Goal: Task Accomplishment & Management: Use online tool/utility

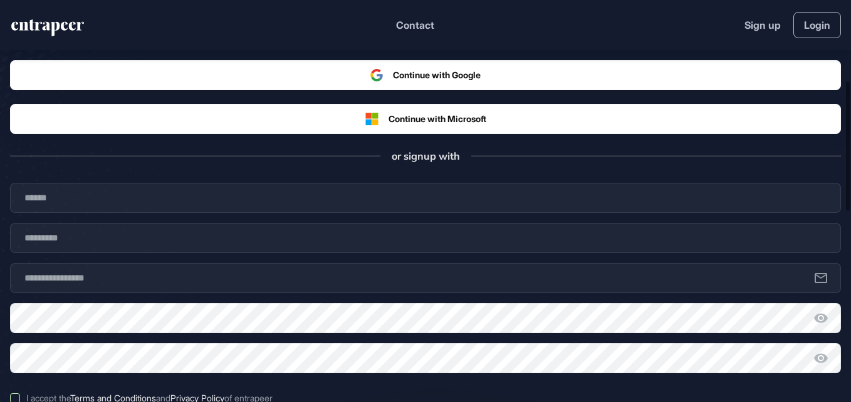
scroll to position [251, 0]
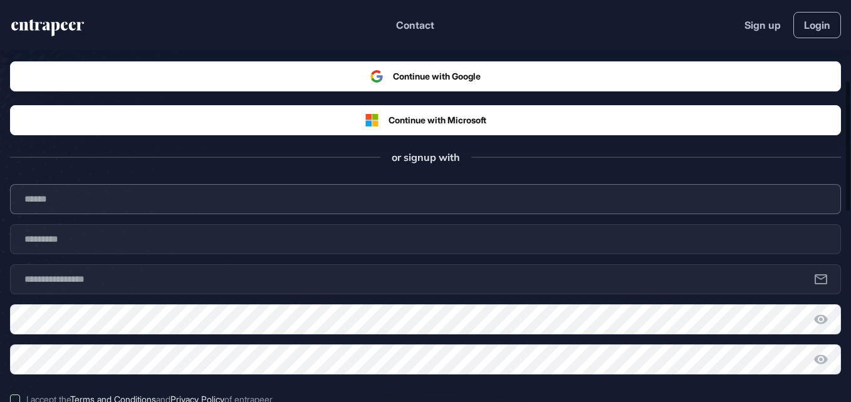
click at [343, 199] on input "text" at bounding box center [425, 199] width 831 height 30
type input "**********"
type input "*****"
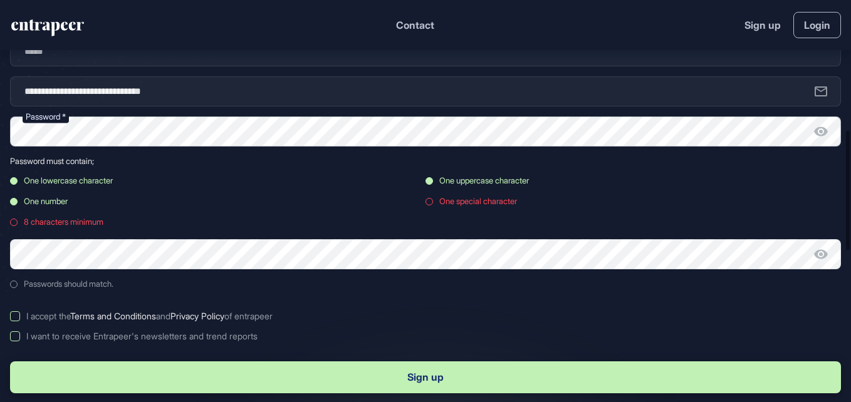
scroll to position [0, 0]
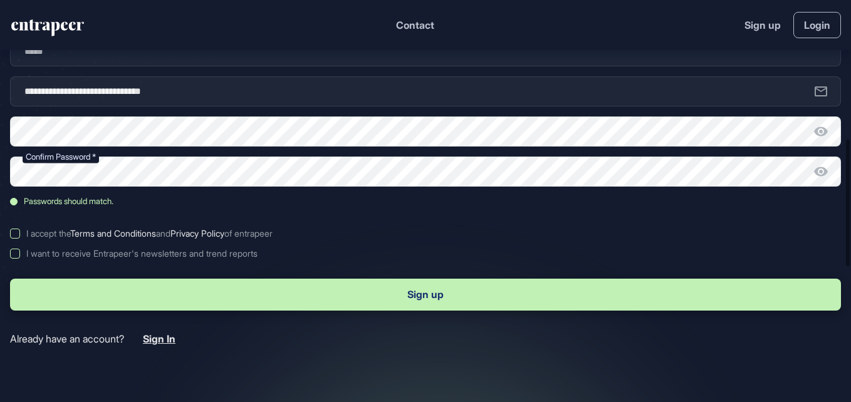
click at [19, 236] on label "I accept the Terms and Conditions and Privacy Policy of entrapeer" at bounding box center [425, 234] width 831 height 10
click at [167, 303] on button "Sign up" at bounding box center [425, 295] width 831 height 32
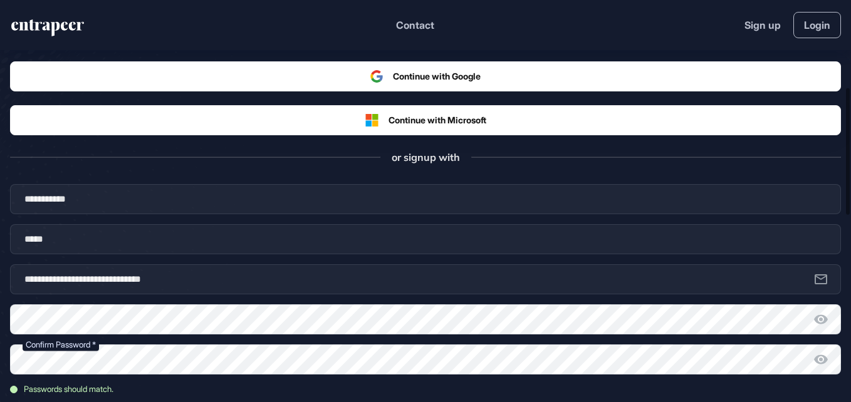
scroll to position [376, 0]
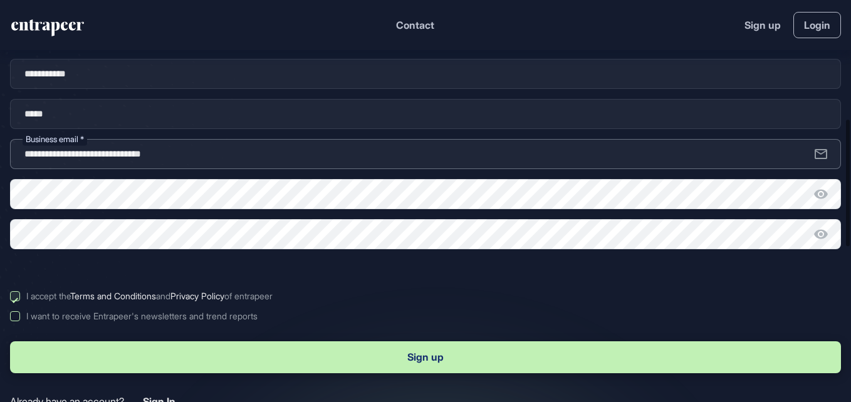
drag, startPoint x: 207, startPoint y: 155, endPoint x: -3, endPoint y: 154, distance: 209.3
click at [0, 154] on html "**********" at bounding box center [425, 201] width 851 height 402
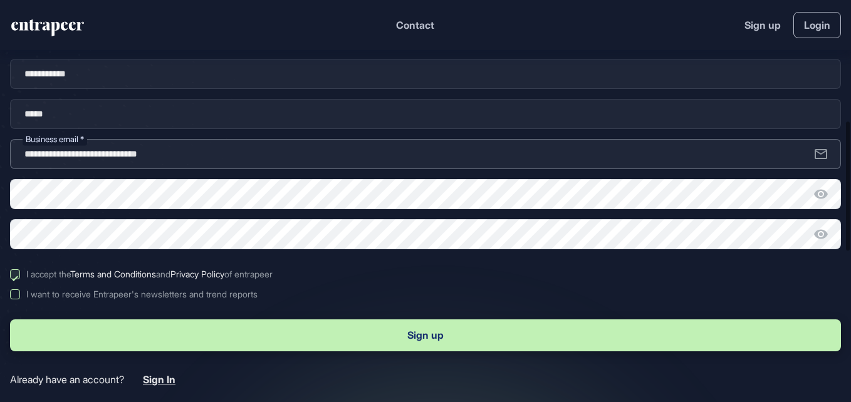
type input "**********"
click at [344, 271] on label "I accept the Terms and Conditions and Privacy Policy of entrapeer" at bounding box center [425, 274] width 831 height 10
click at [10, 275] on label "I accept the Terms and Conditions and Privacy Policy of entrapeer" at bounding box center [425, 274] width 831 height 10
click at [176, 329] on button "Sign up" at bounding box center [425, 336] width 831 height 32
click at [339, 330] on button "Sign up" at bounding box center [425, 336] width 831 height 32
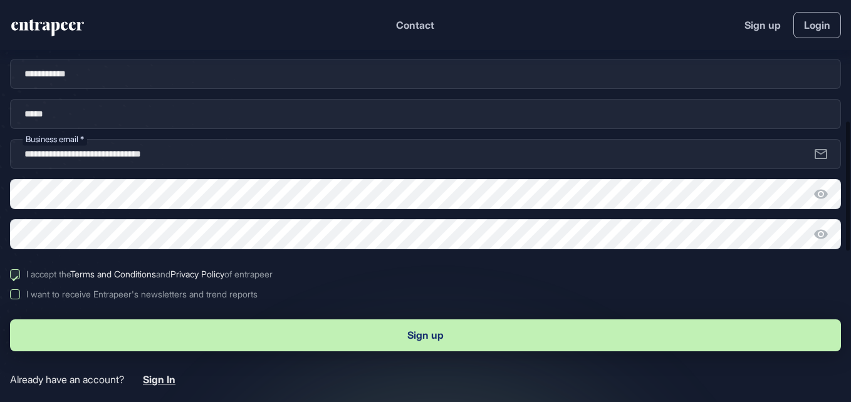
click at [379, 338] on button "Sign up" at bounding box center [425, 336] width 831 height 32
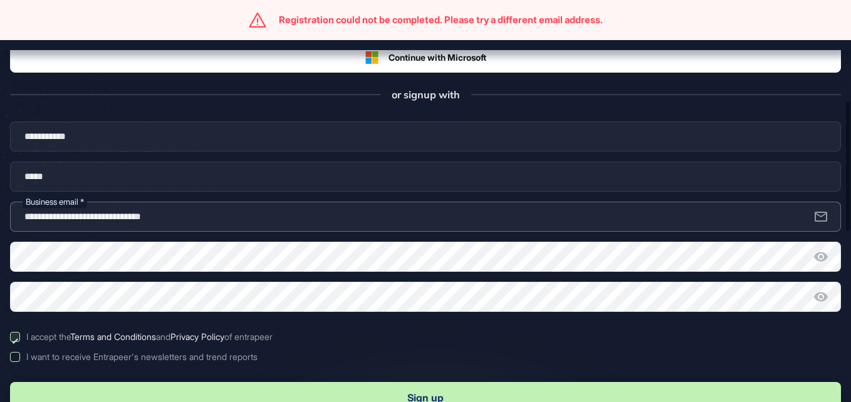
click at [239, 219] on input "**********" at bounding box center [425, 217] width 831 height 30
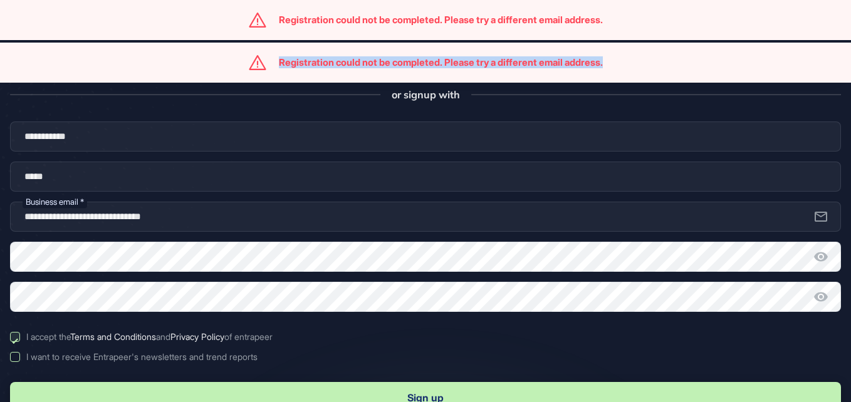
drag, startPoint x: 612, startPoint y: 61, endPoint x: 268, endPoint y: 59, distance: 344.7
click at [268, 59] on div "Registration could not be completed. Please try a different email address." at bounding box center [425, 63] width 851 height 40
copy div "Registration could not be completed. Please try a different email address."
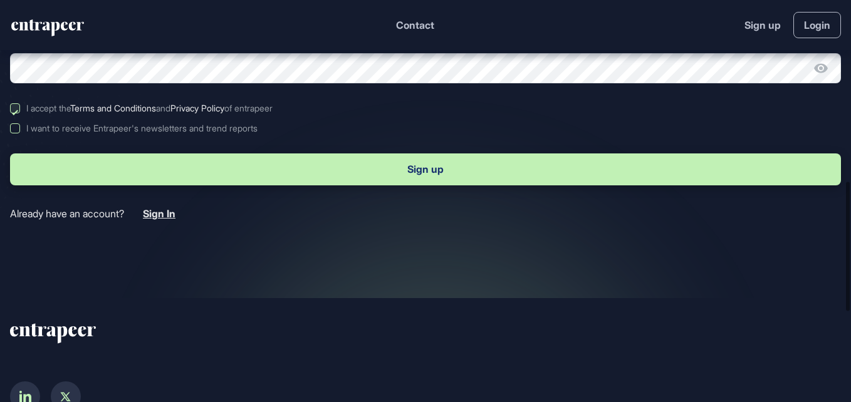
scroll to position [564, 0]
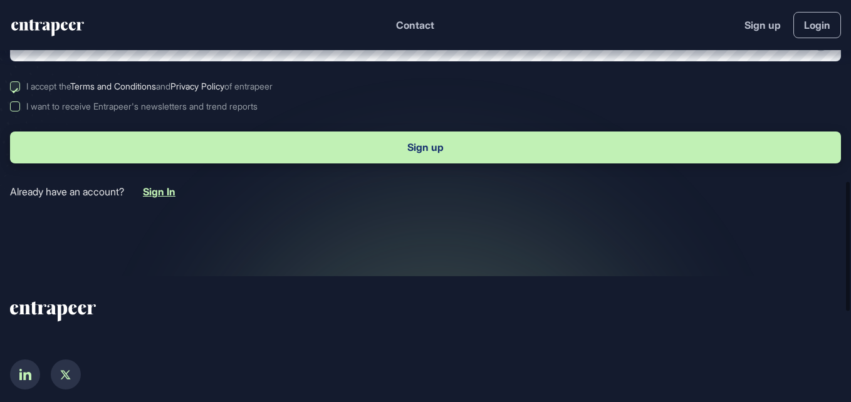
click at [175, 189] on span "Sign In" at bounding box center [159, 192] width 33 height 13
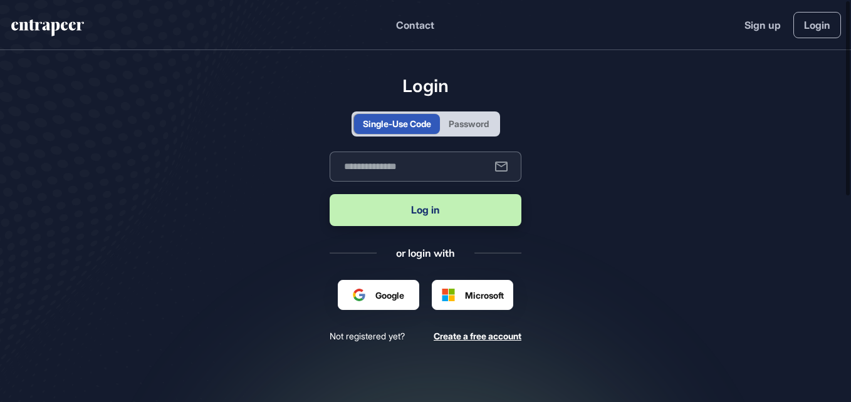
click at [395, 162] on input "text" at bounding box center [426, 167] width 192 height 30
type input "**********"
click at [401, 220] on button "Log in" at bounding box center [426, 210] width 192 height 32
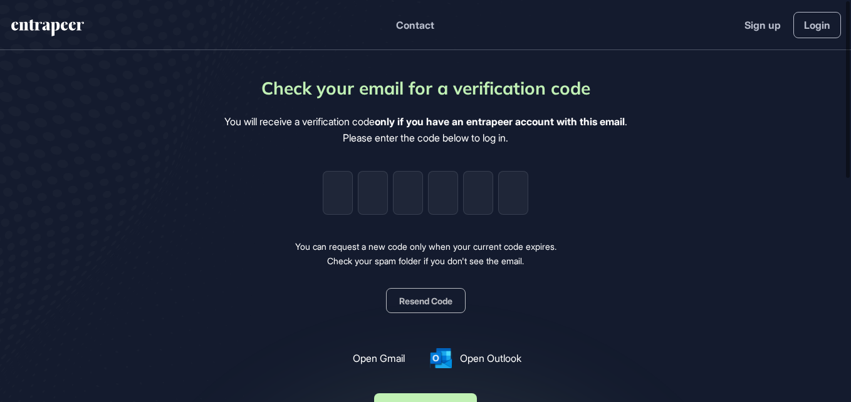
click at [473, 130] on div "You will receive a verification code only if you have an entrapeer account with…" at bounding box center [425, 130] width 403 height 32
click at [328, 204] on input "tel" at bounding box center [338, 193] width 30 height 44
click at [418, 298] on button "Resend Code" at bounding box center [426, 300] width 80 height 25
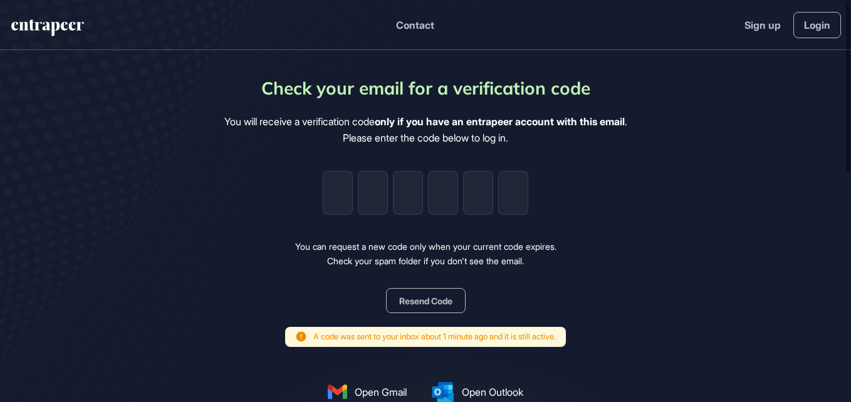
click at [347, 310] on div "Check your email for a verification code You will receive a verification code o…" at bounding box center [425, 266] width 403 height 382
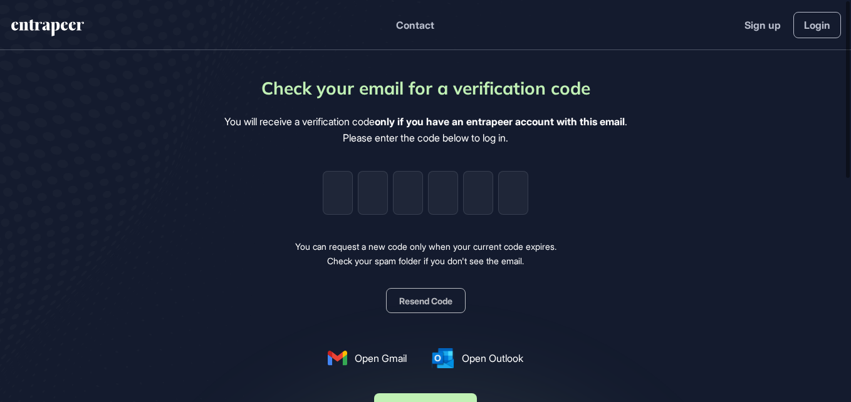
click at [574, 229] on div "Check your email for a verification code You will receive a verification code o…" at bounding box center [425, 249] width 403 height 348
click at [338, 191] on input "tel" at bounding box center [338, 193] width 30 height 44
paste input "*"
type input "*"
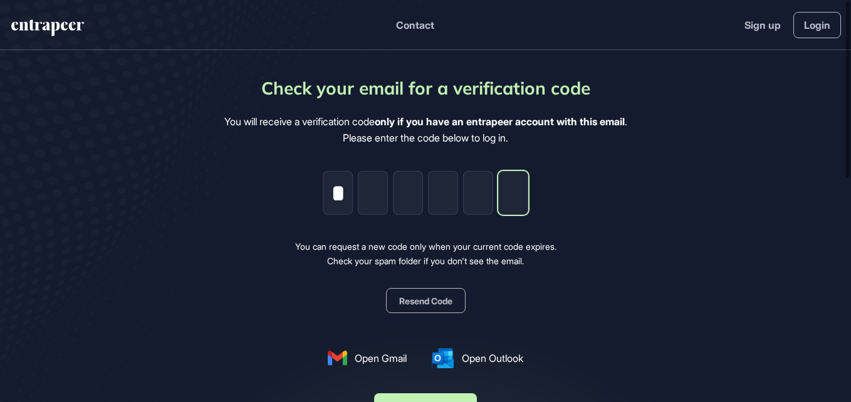
type input "*"
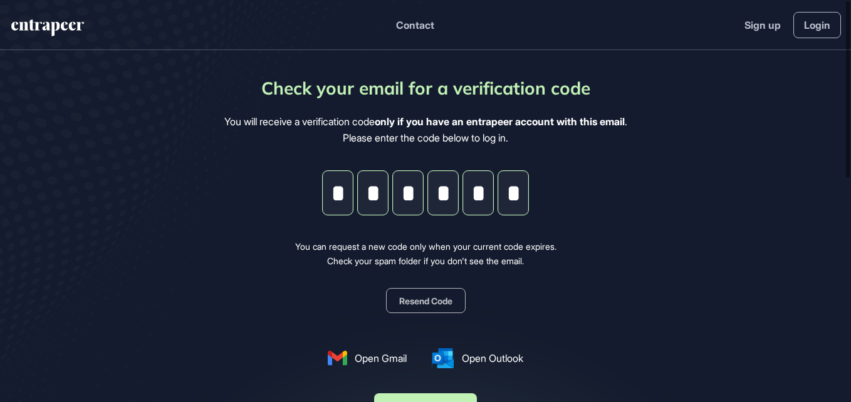
click at [582, 192] on div "Check your email for a verification code You will receive a verification code o…" at bounding box center [425, 249] width 403 height 348
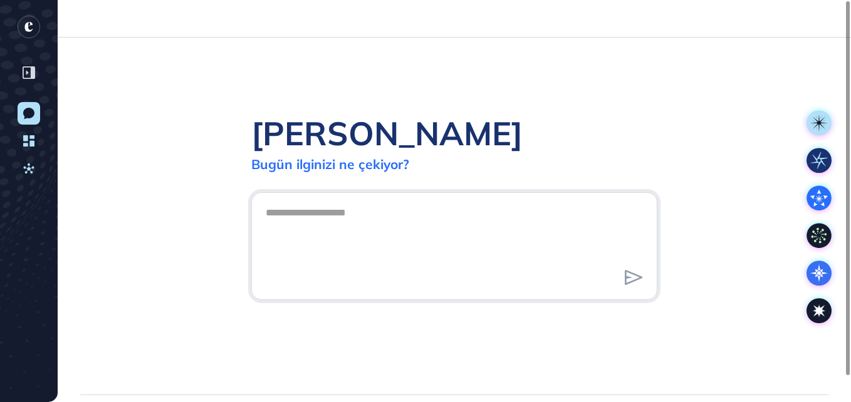
scroll to position [1, 1]
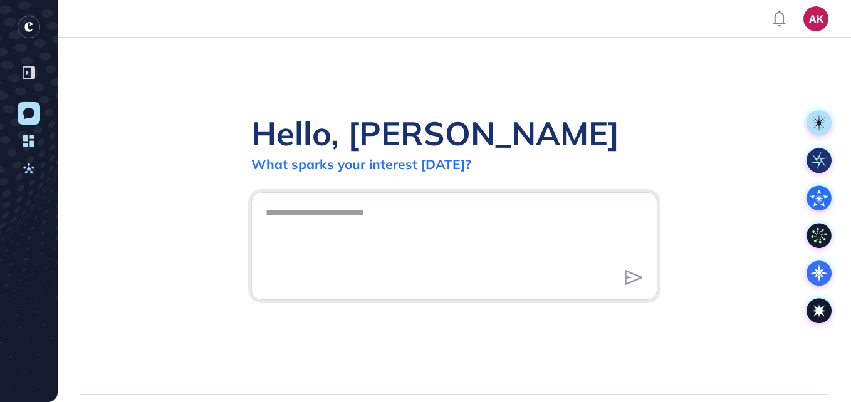
click at [329, 211] on p "Our all-in-one innovation platform merges the largest use-case database with AI…" at bounding box center [425, 232] width 251 height 57
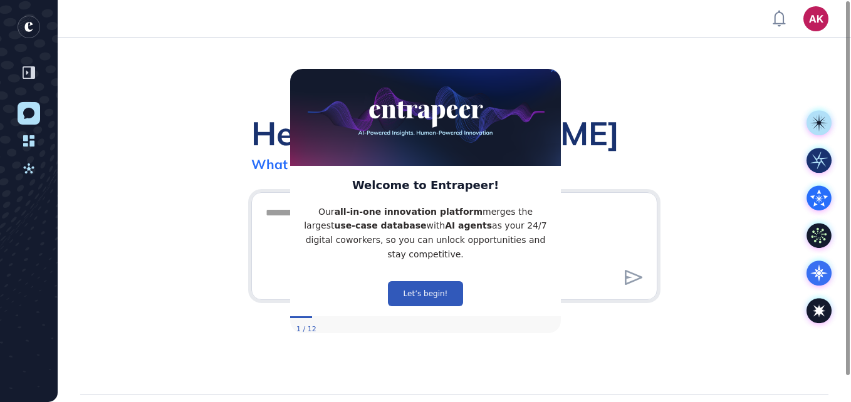
scroll to position [0, 0]
click at [432, 293] on button "Let’s begin!" at bounding box center [425, 293] width 75 height 25
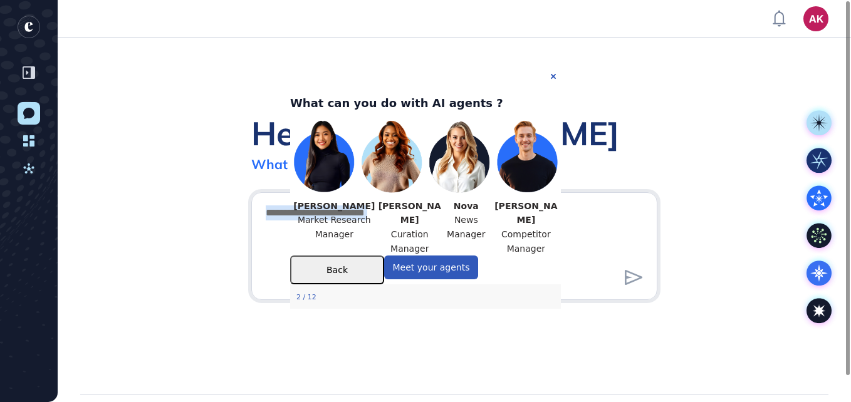
click at [432, 293] on div at bounding box center [454, 246] width 406 height 108
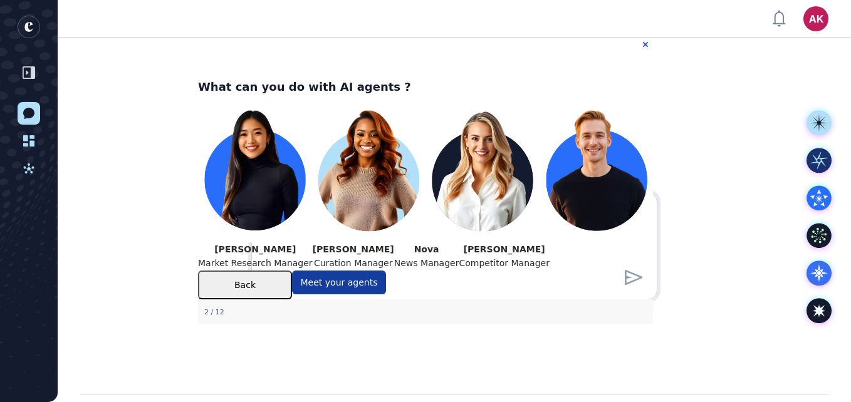
click at [386, 295] on button "Meet your agents" at bounding box center [339, 283] width 94 height 24
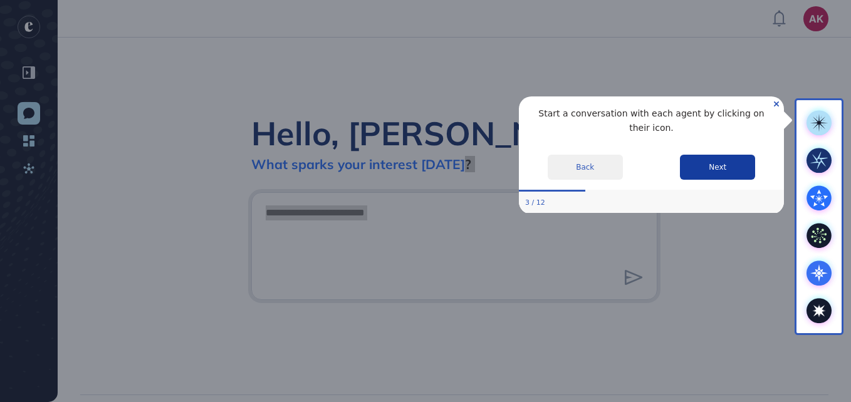
click at [694, 155] on button "Next" at bounding box center [717, 167] width 75 height 25
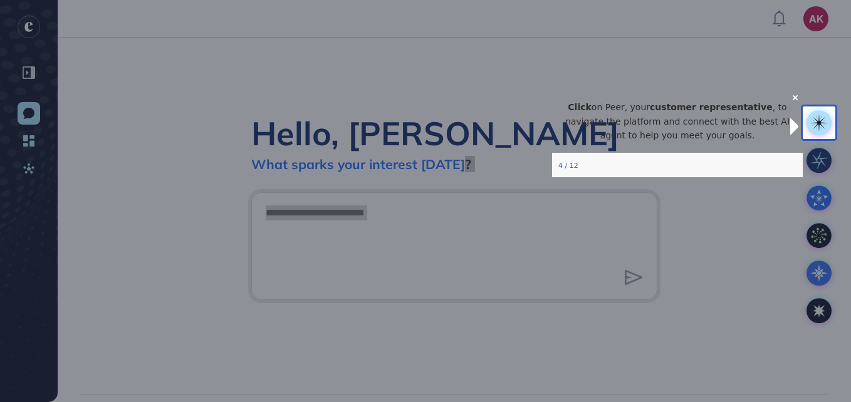
click at [763, 222] on div at bounding box center [401, 201] width 803 height 402
click at [751, 136] on p "Click on Peer, your customer representative , to navigate the platform and conn…" at bounding box center [677, 121] width 231 height 43
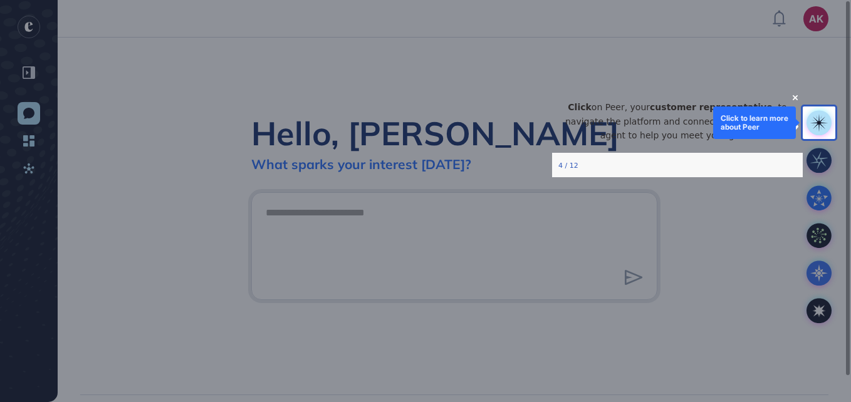
click at [829, 120] on rect at bounding box center [819, 122] width 25 height 25
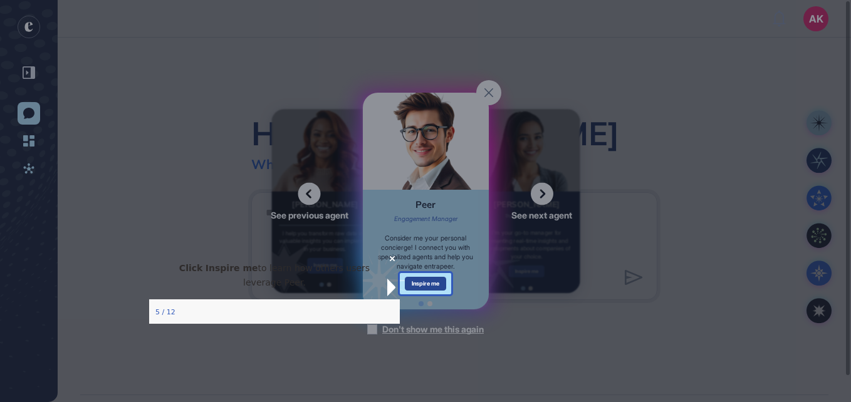
click at [424, 280] on div "Inspire me" at bounding box center [426, 284] width 42 height 14
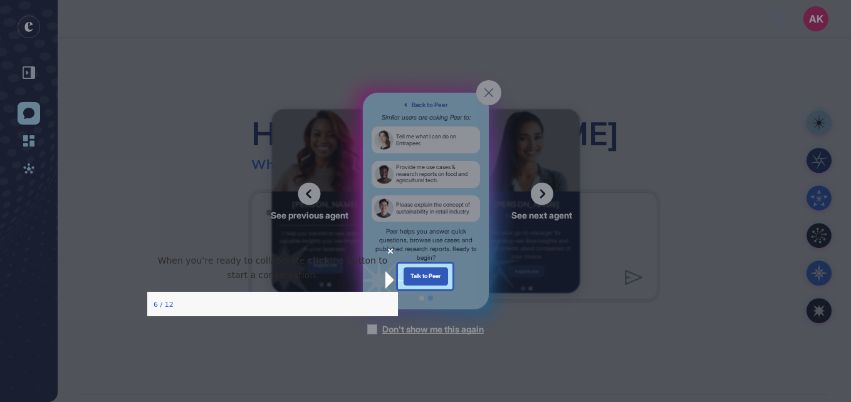
click at [429, 228] on div at bounding box center [425, 132] width 55 height 264
click at [426, 277] on div "Talk to Peer" at bounding box center [425, 277] width 45 height 18
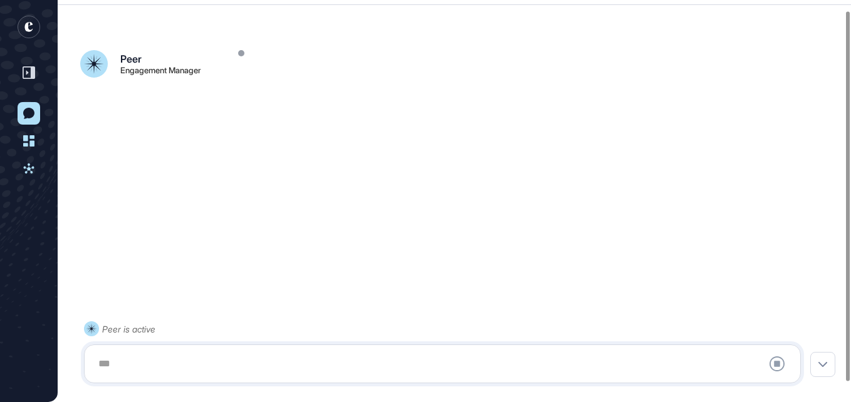
scroll to position [33, 0]
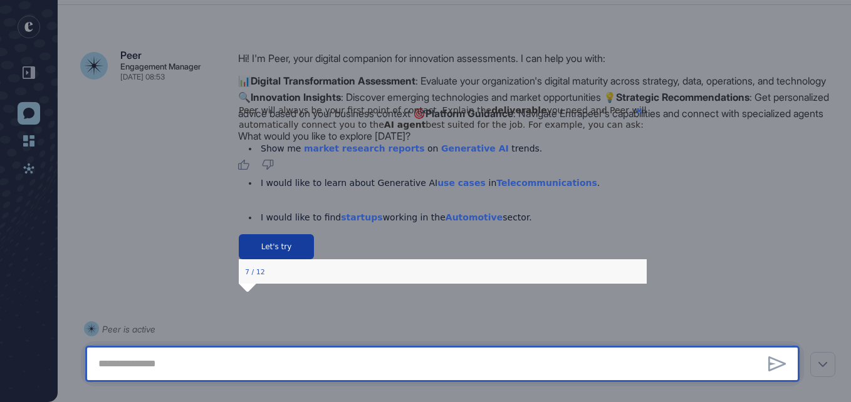
click at [313, 259] on button "Let's try" at bounding box center [275, 246] width 75 height 25
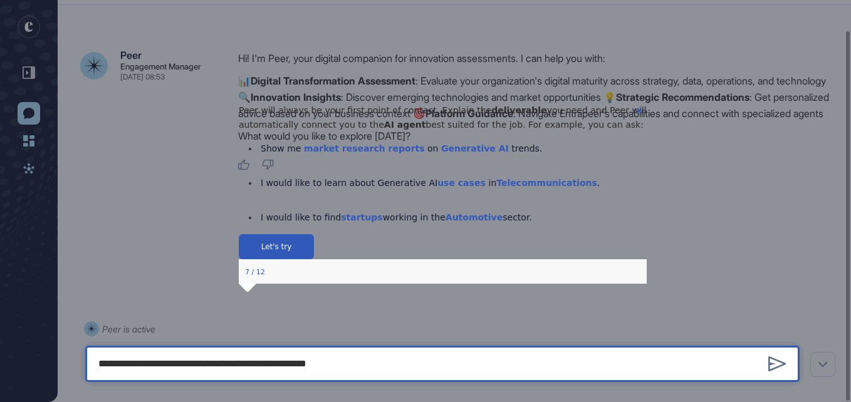
type textarea "**********"
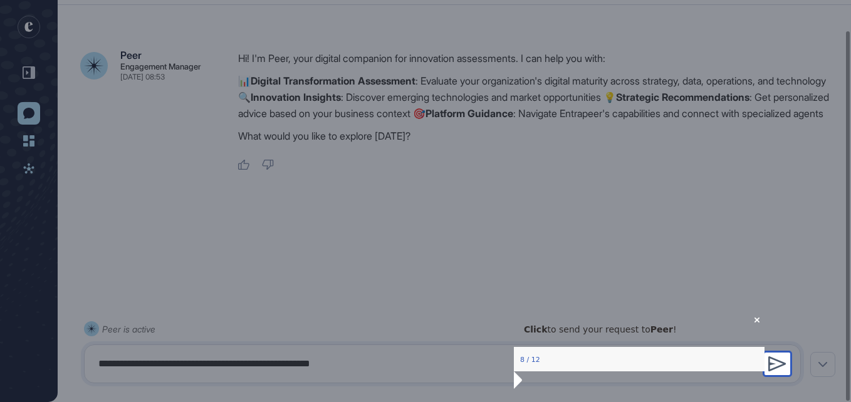
click at [784, 366] on icon at bounding box center [777, 364] width 18 height 15
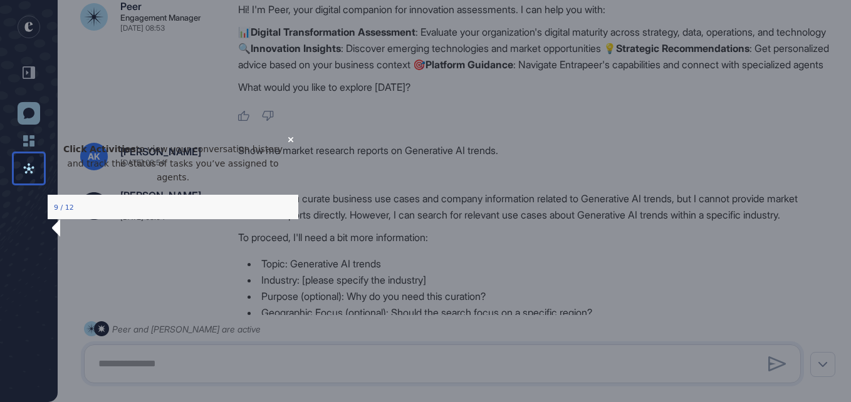
scroll to position [243, 0]
